Goal: Find specific page/section: Locate a particular part of the current website

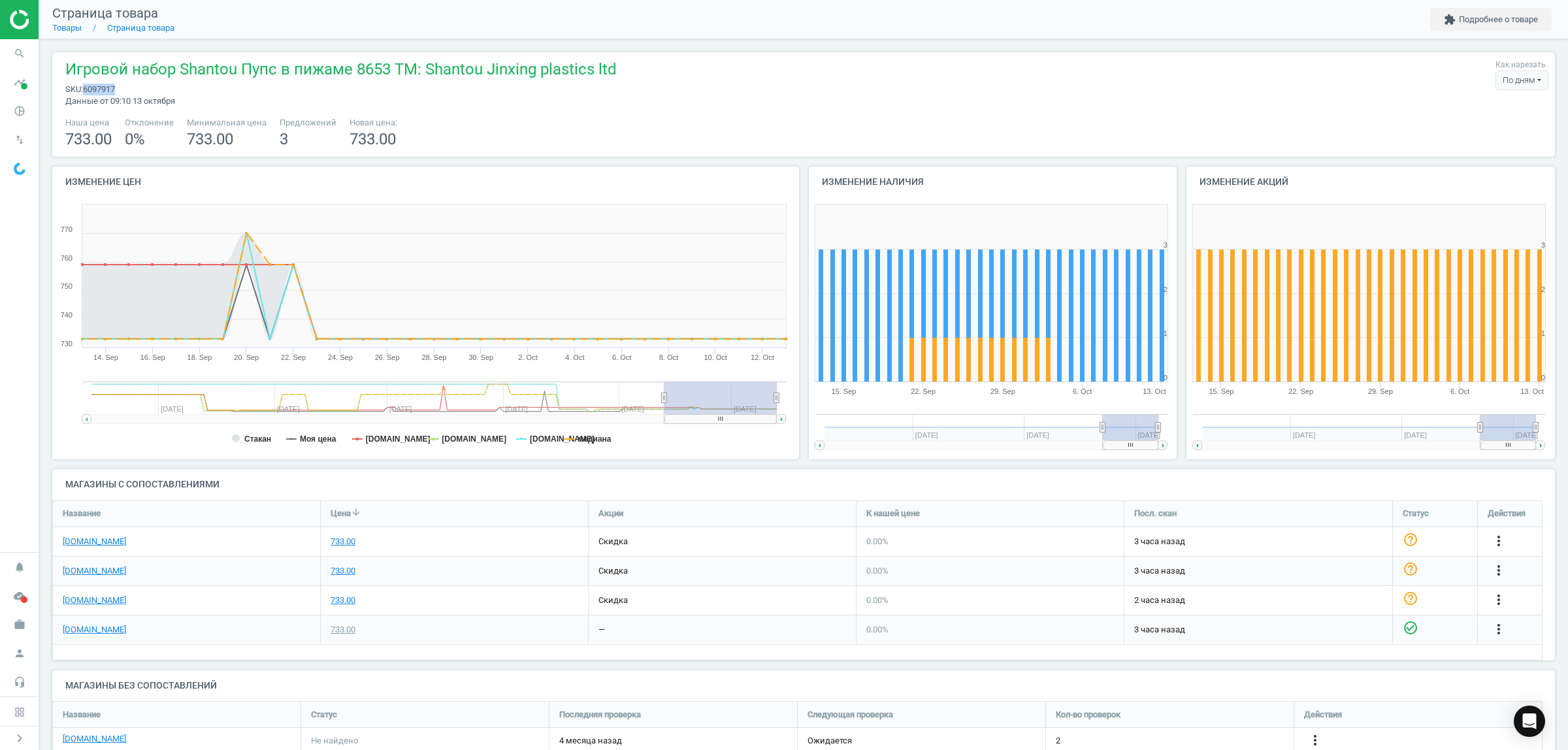
scroll to position [93, 1515]
click at [7, 59] on span "search" at bounding box center [20, 53] width 39 height 29
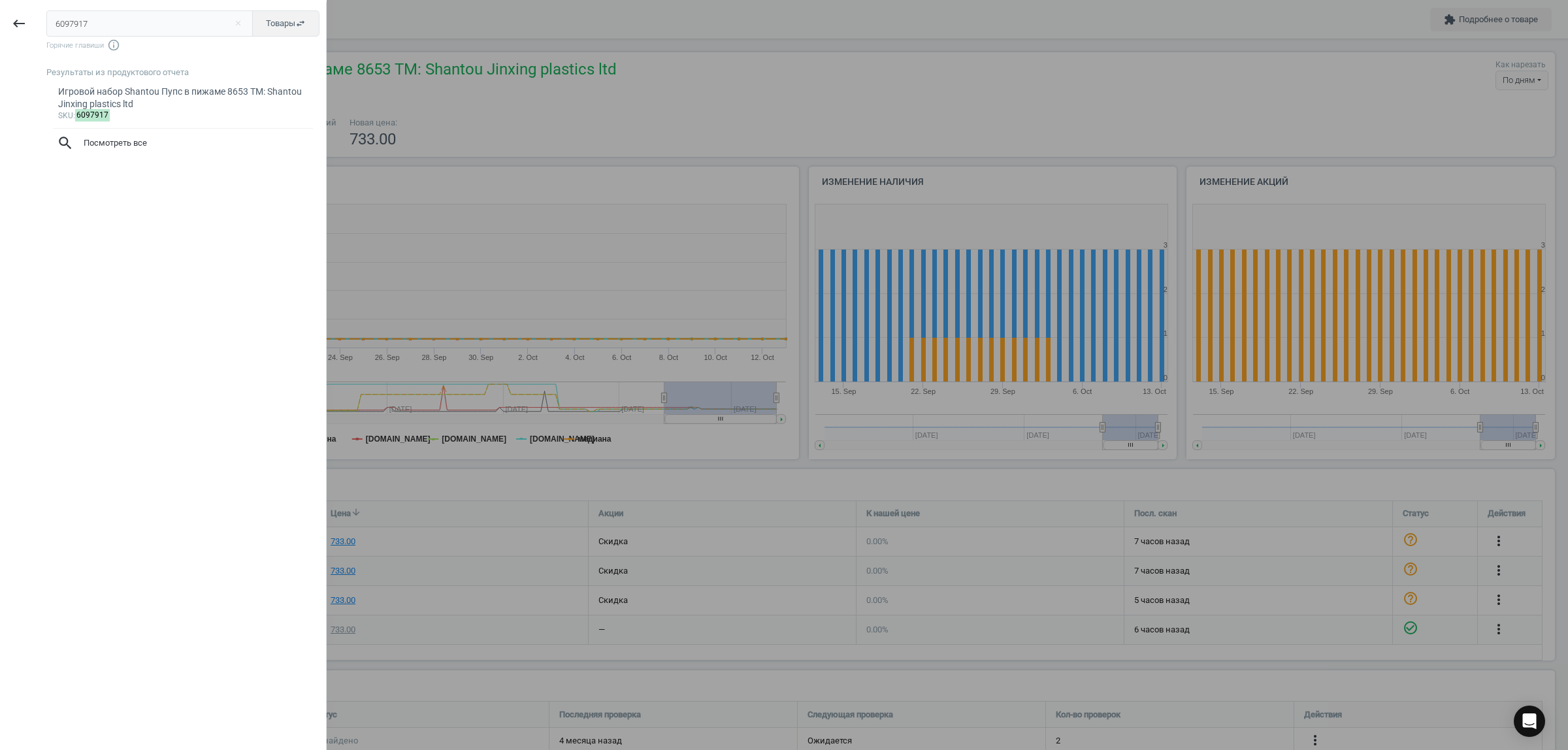
click at [138, 25] on input "6097917" at bounding box center [150, 23] width 207 height 26
type input "6005269"
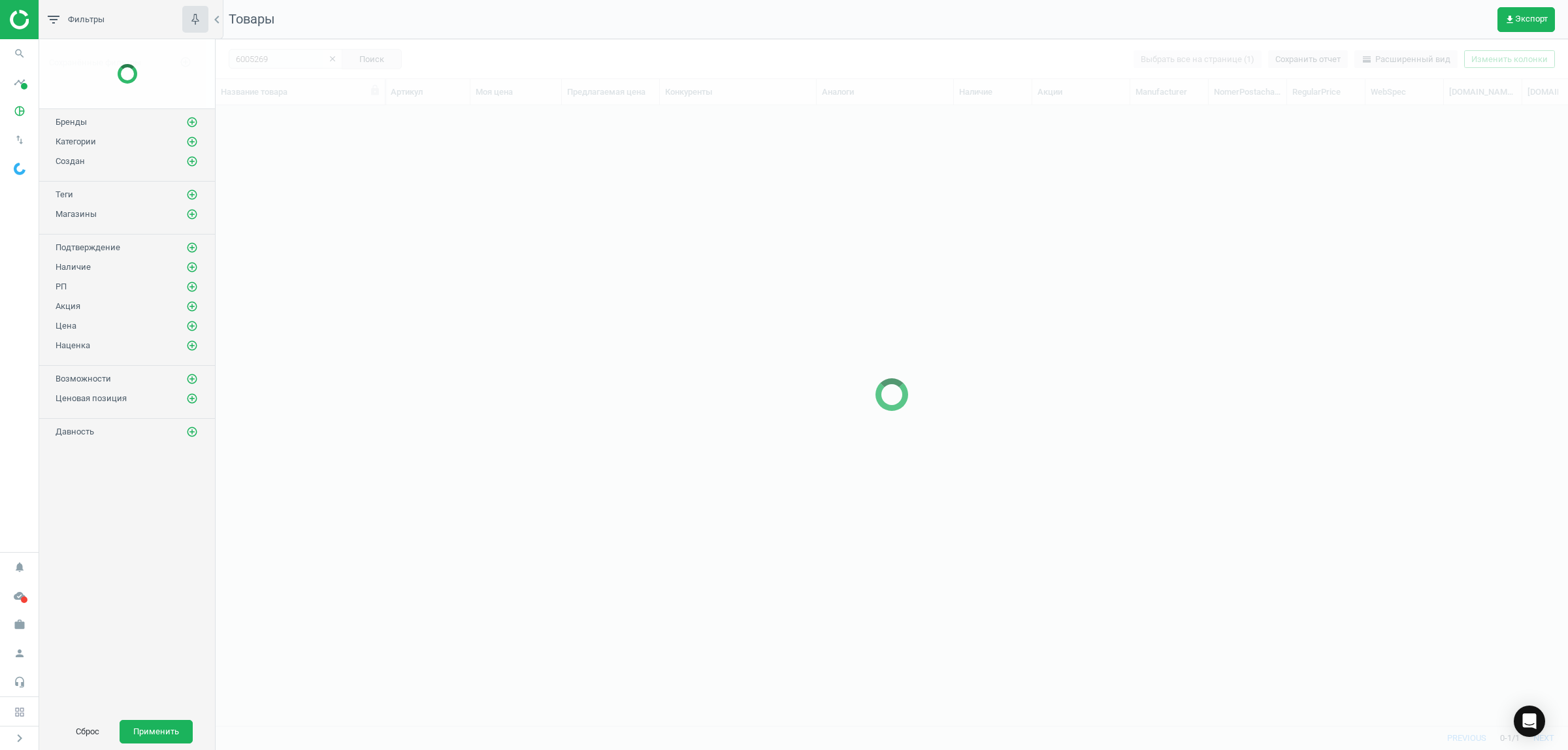
scroll to position [596, 1340]
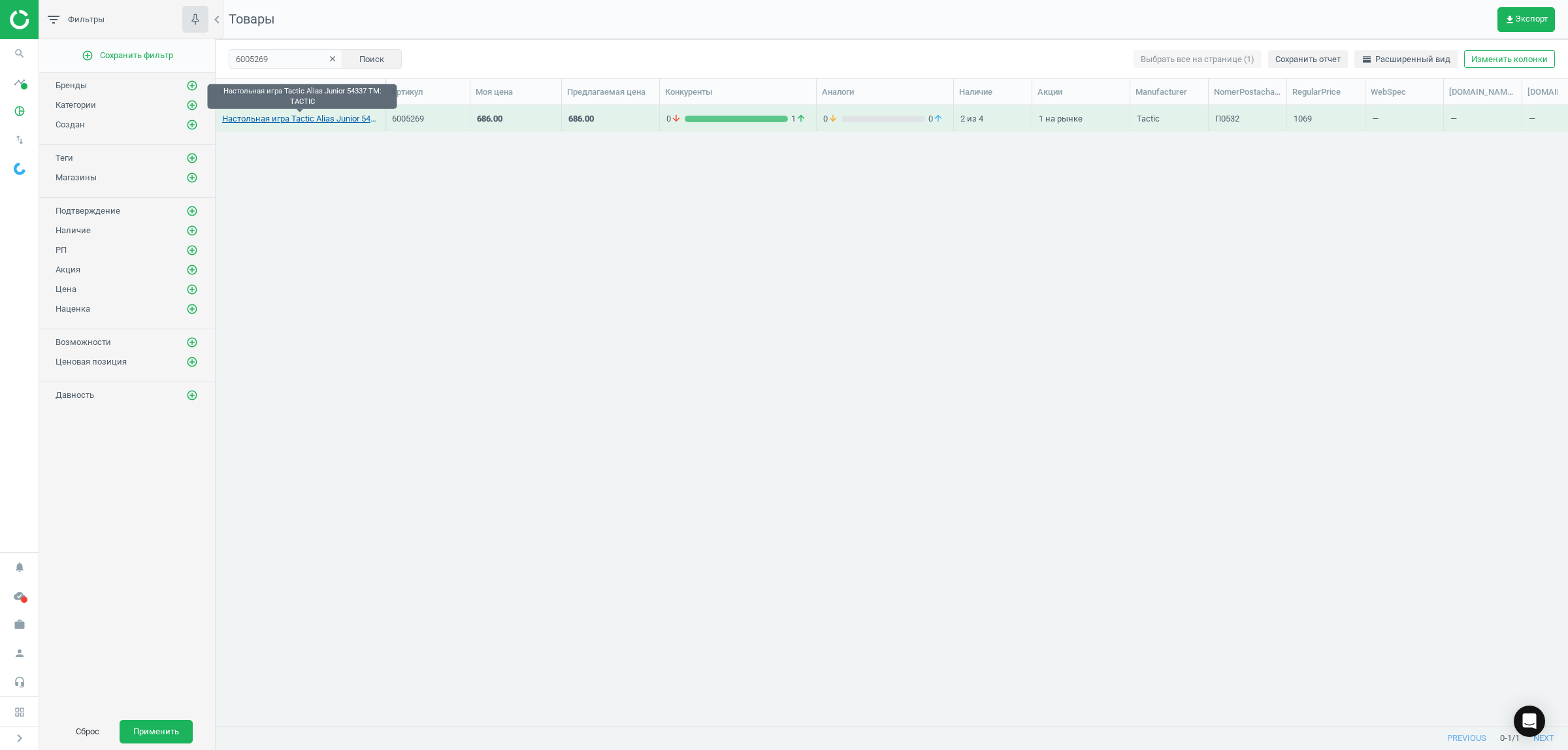
click at [294, 121] on link "Настольная игра Tactic Alias Junior 54337 TM: TACTIC" at bounding box center [300, 119] width 156 height 12
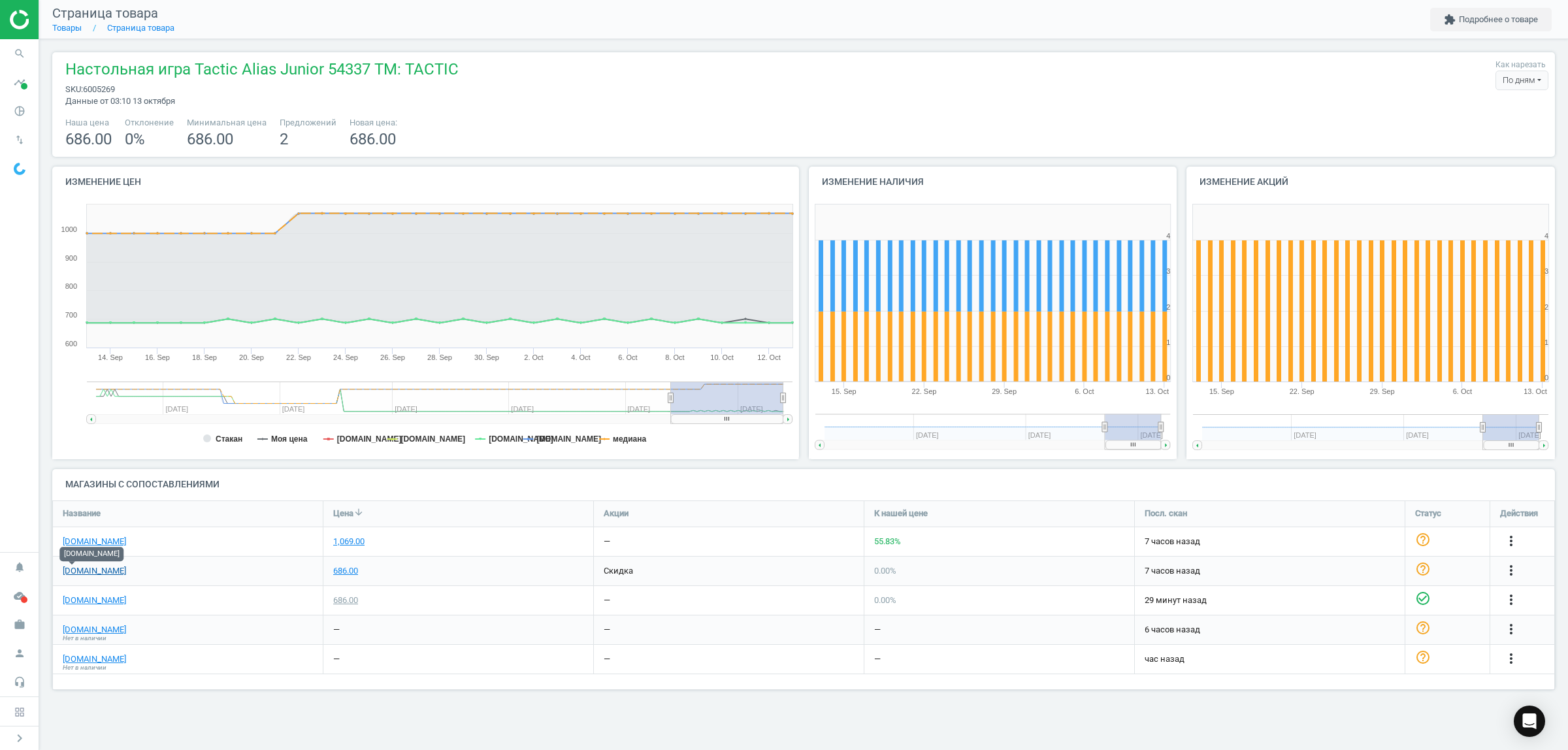
click at [75, 572] on link "[DOMAIN_NAME]" at bounding box center [94, 571] width 64 height 12
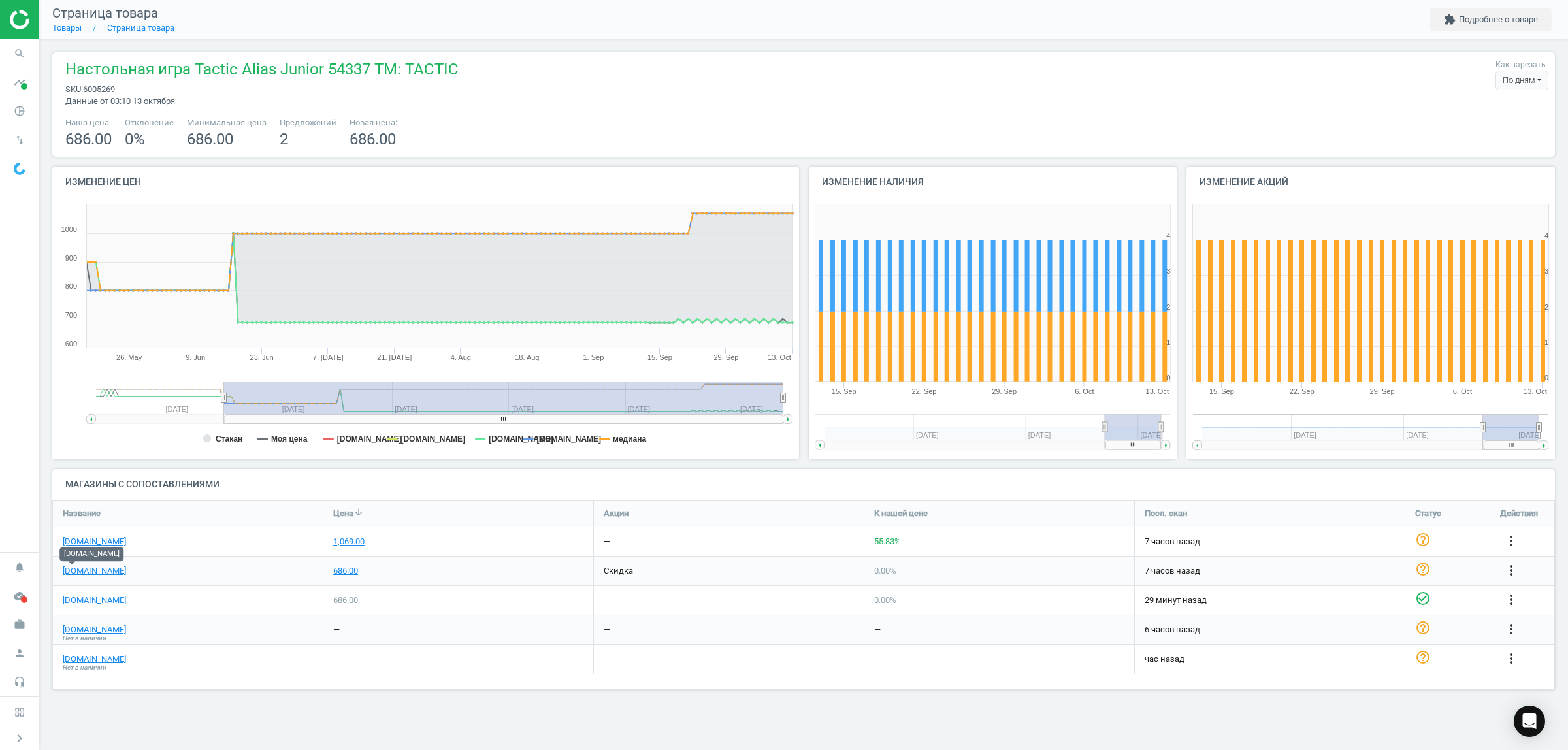
drag, startPoint x: 670, startPoint y: 397, endPoint x: 224, endPoint y: 387, distance: 446.1
click at [224, 387] on g at bounding box center [439, 403] width 706 height 42
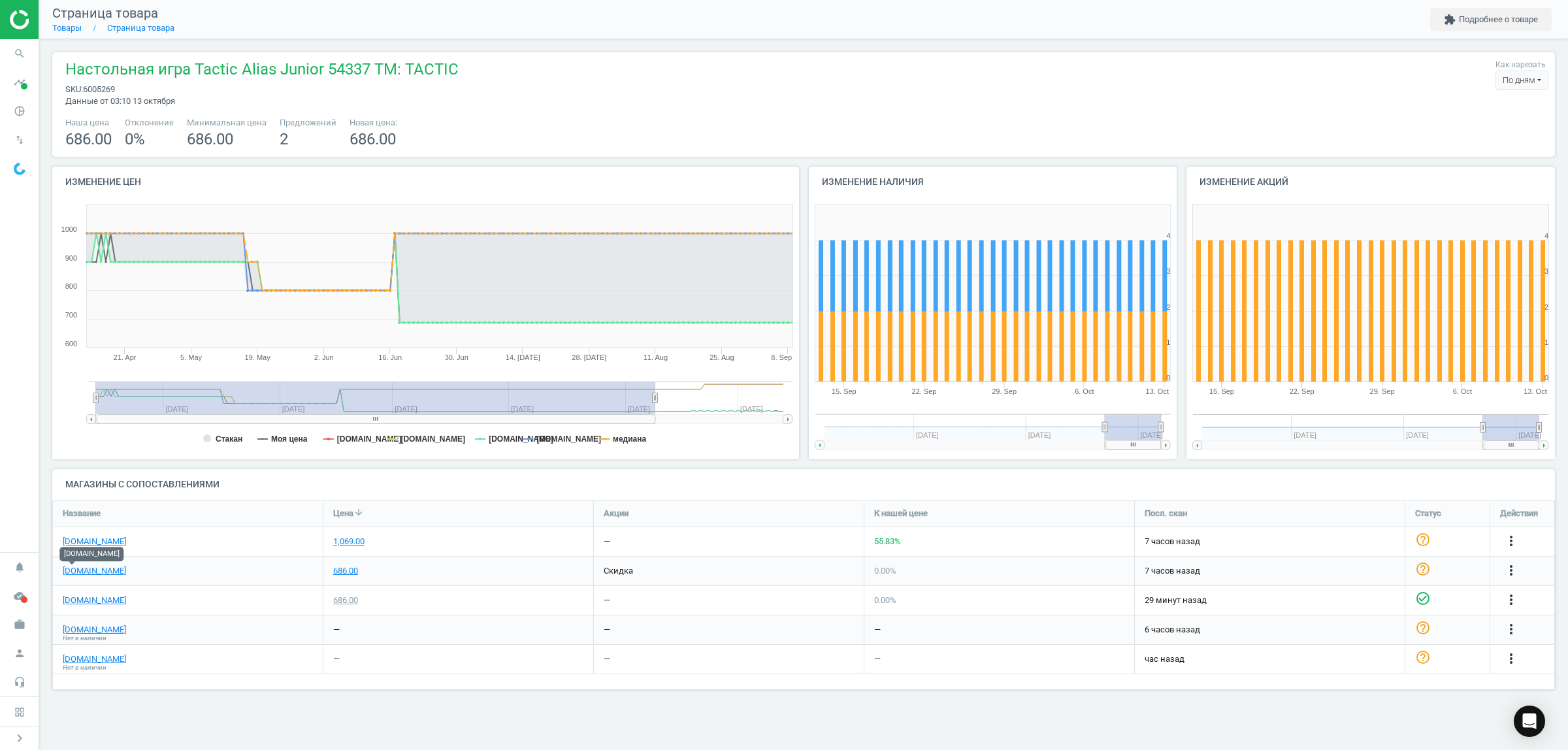
drag, startPoint x: 121, startPoint y: 395, endPoint x: 64, endPoint y: 399, distance: 57.1
click at [64, 399] on icon "Created with Highstock 6.2.0 Стакан Моя цена [DOMAIN_NAME] [DOMAIN_NAME] [DOMAI…" at bounding box center [426, 328] width 746 height 261
